Goal: Task Accomplishment & Management: Use online tool/utility

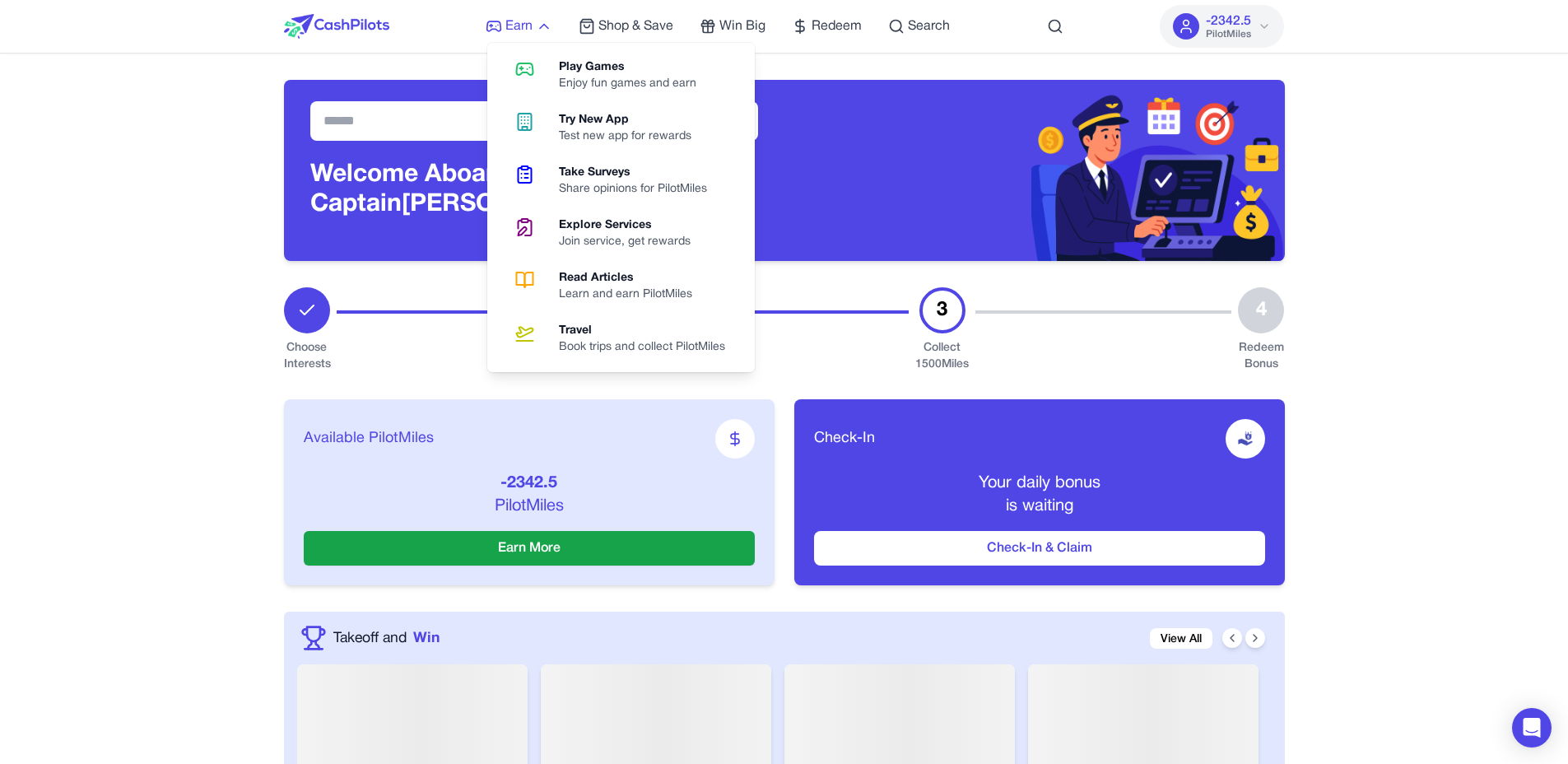
click at [497, 26] on icon at bounding box center [493, 26] width 16 height 16
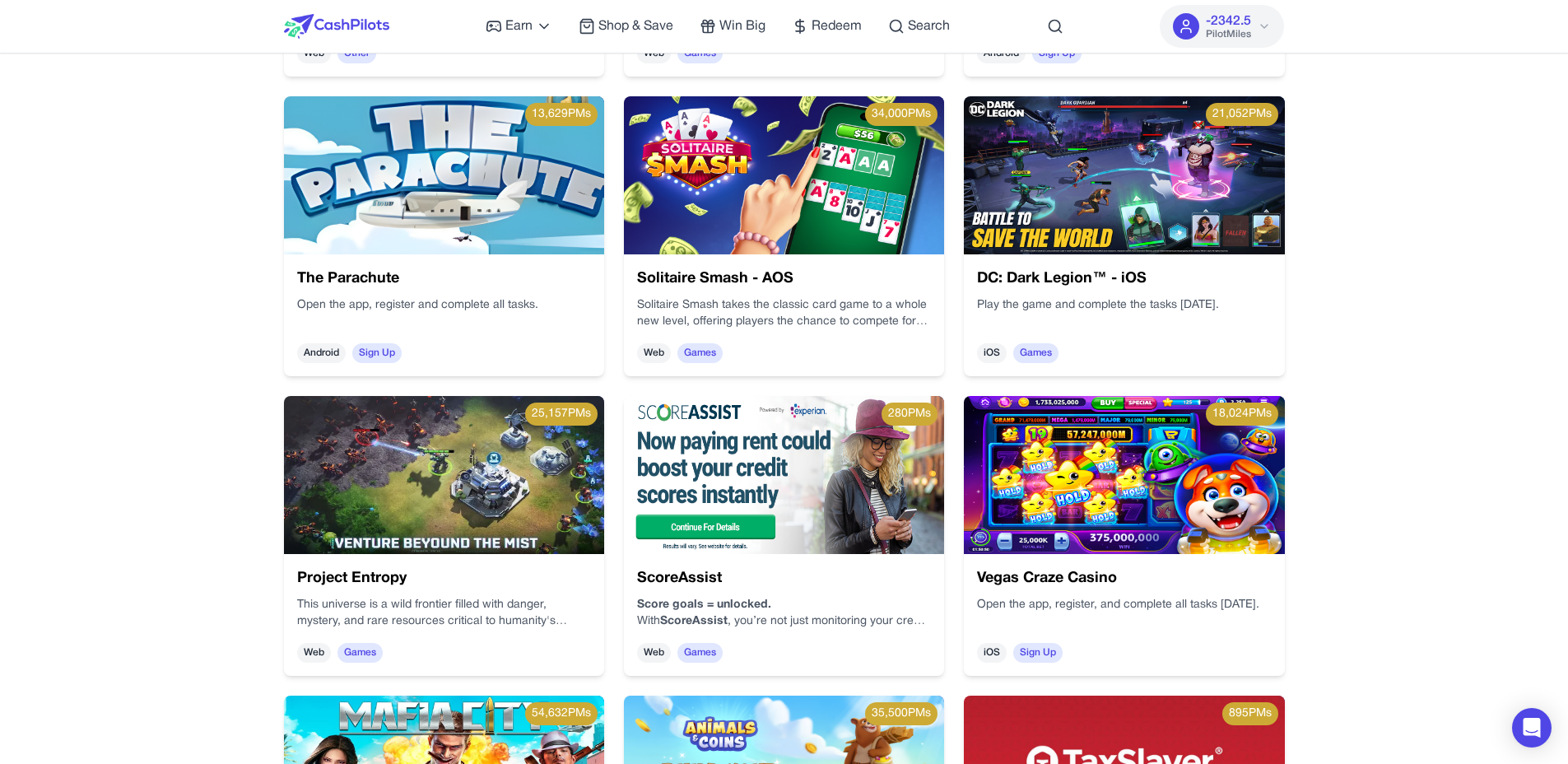
scroll to position [1155, 0]
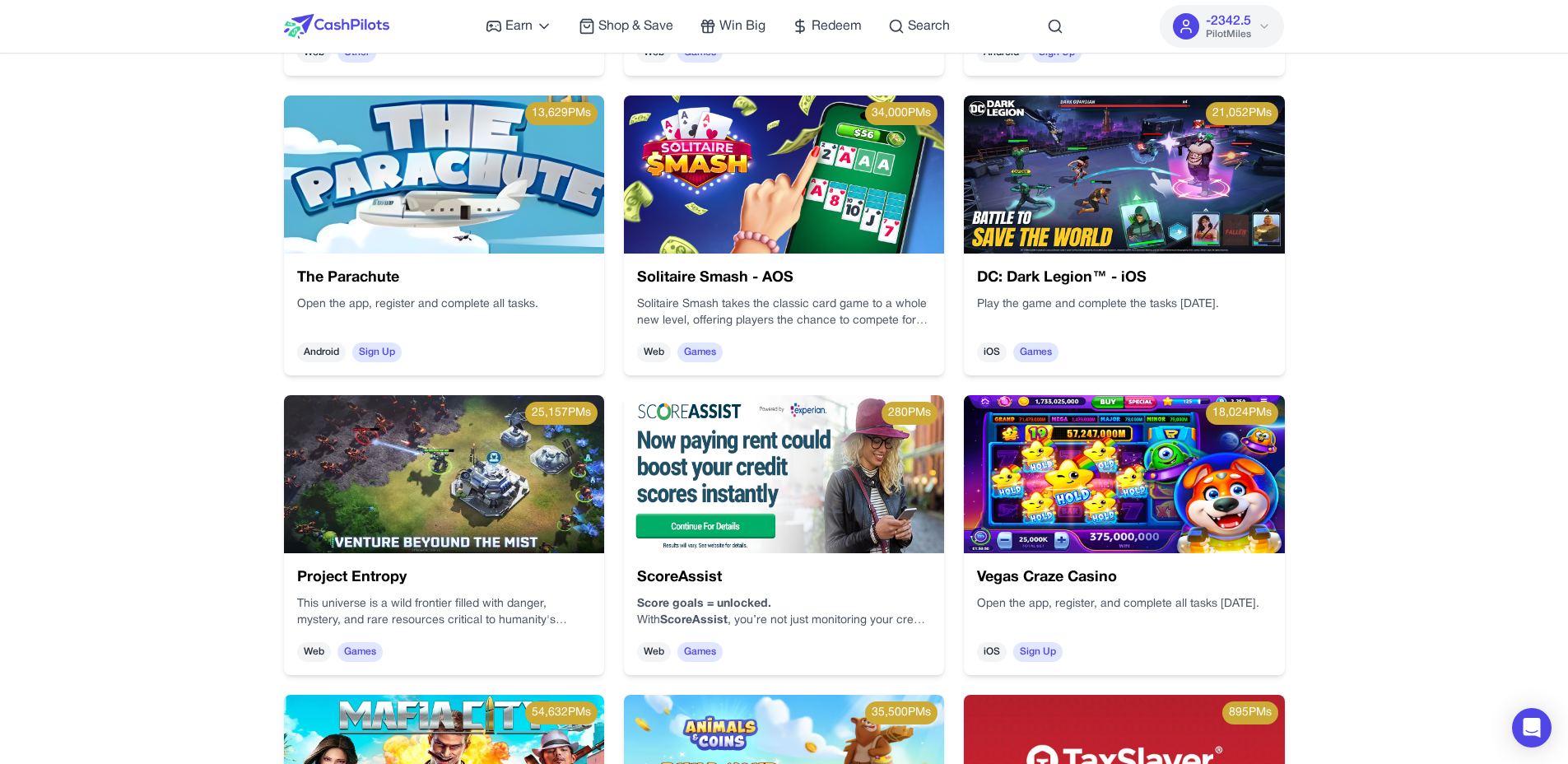
click at [1076, 280] on h3 "DC: Dark Legion™ - iOS" at bounding box center [1123, 278] width 294 height 23
